Goal: Information Seeking & Learning: Compare options

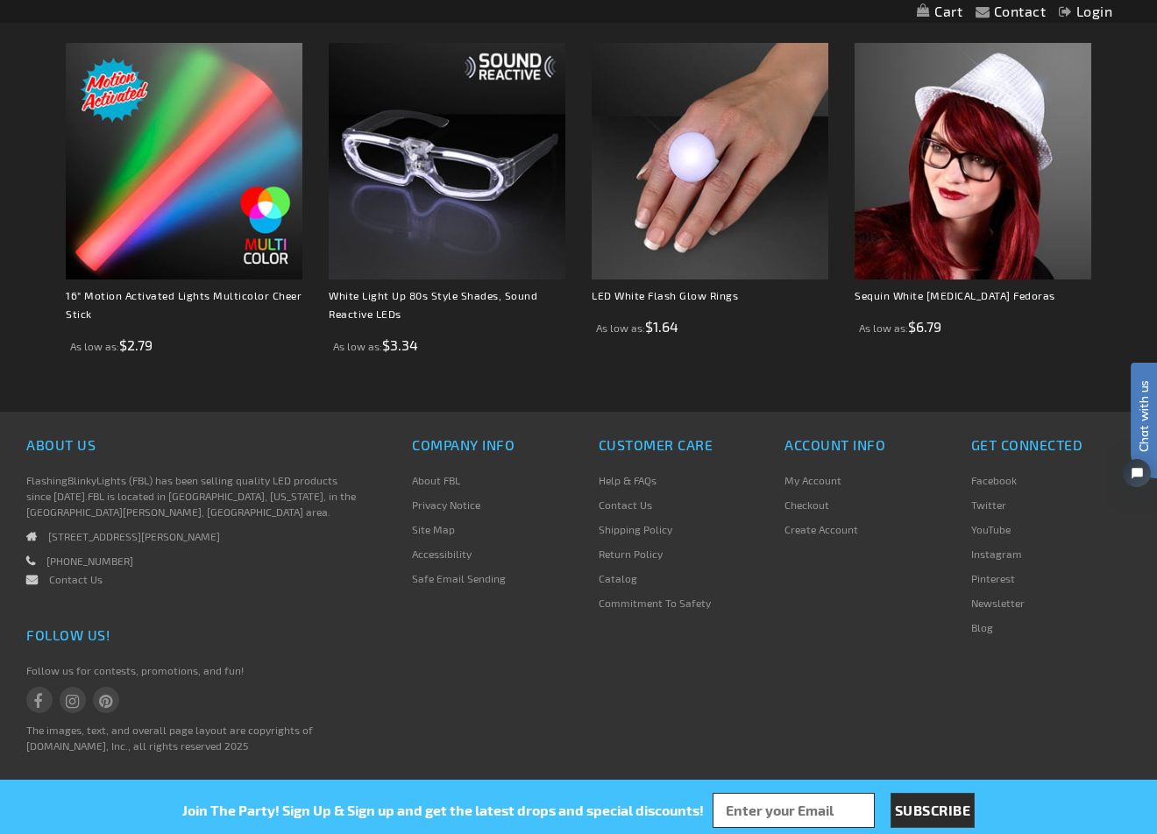
scroll to position [1234, 0]
